Goal: Task Accomplishment & Management: Use online tool/utility

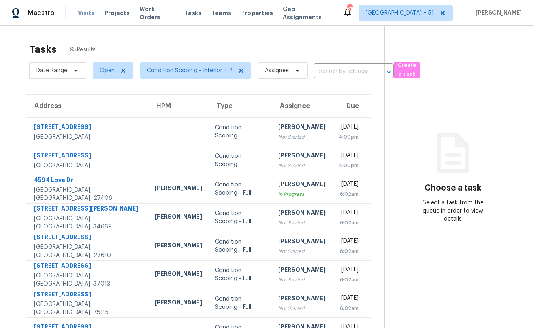
click at [86, 13] on span "Visits" at bounding box center [86, 13] width 17 height 8
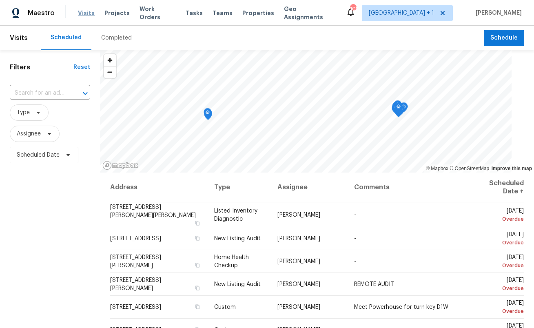
click at [85, 14] on span "Visits" at bounding box center [86, 13] width 17 height 8
click at [418, 14] on span "[GEOGRAPHIC_DATA] + 1" at bounding box center [401, 13] width 65 height 8
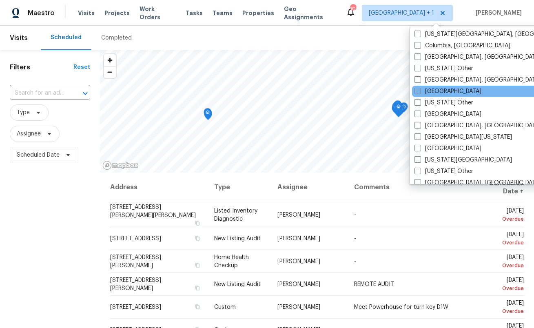
click at [429, 91] on label "Dallas" at bounding box center [447, 91] width 67 height 8
click at [420, 91] on input "Dallas" at bounding box center [416, 89] width 5 height 5
checkbox input "true"
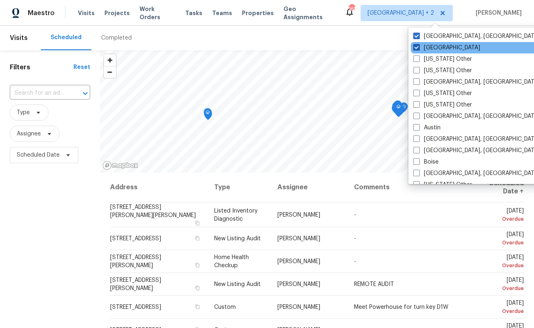
click at [420, 46] on label "Atlanta" at bounding box center [446, 48] width 67 height 8
click at [418, 46] on input "Atlanta" at bounding box center [415, 46] width 5 height 5
checkbox input "false"
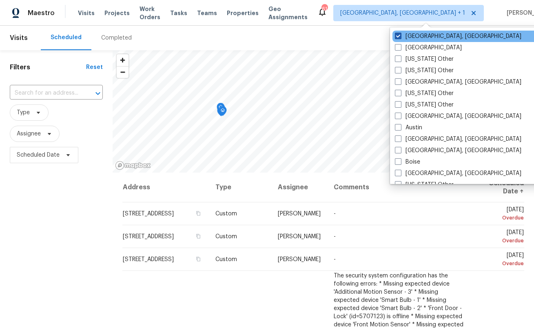
click at [420, 38] on label "San Diego, CA" at bounding box center [458, 36] width 126 height 8
click at [400, 38] on input "San Diego, CA" at bounding box center [397, 34] width 5 height 5
checkbox input "false"
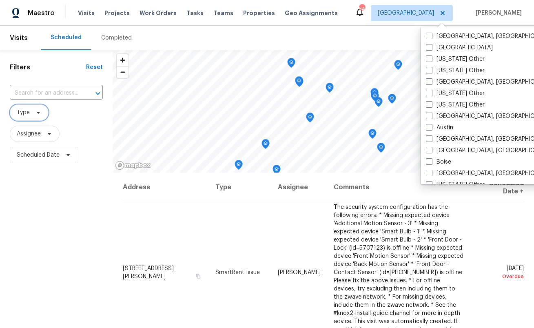
click at [27, 114] on span "Type" at bounding box center [23, 112] width 13 height 8
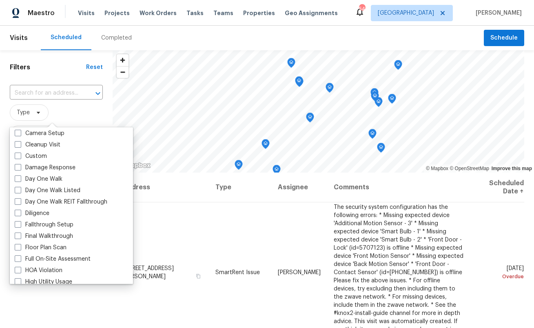
scroll to position [110, 0]
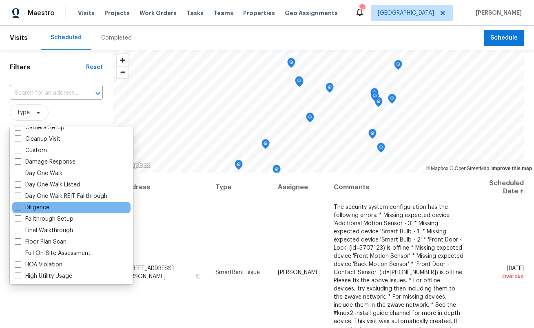
click at [41, 208] on label "Diligence" at bounding box center [32, 207] width 35 height 8
click at [20, 208] on input "Diligence" at bounding box center [17, 205] width 5 height 5
checkbox input "true"
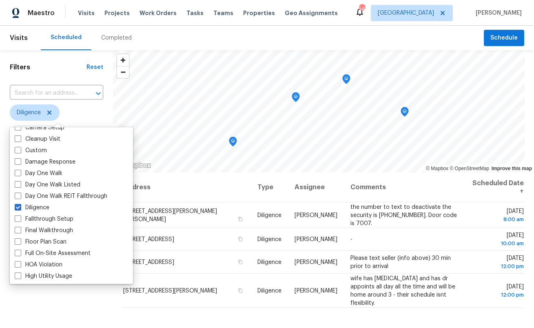
click at [228, 184] on th "Address" at bounding box center [187, 187] width 128 height 30
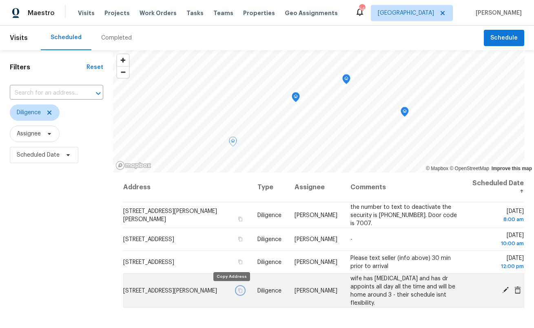
click at [238, 290] on icon "button" at bounding box center [240, 289] width 5 height 5
